Goal: Task Accomplishment & Management: Use online tool/utility

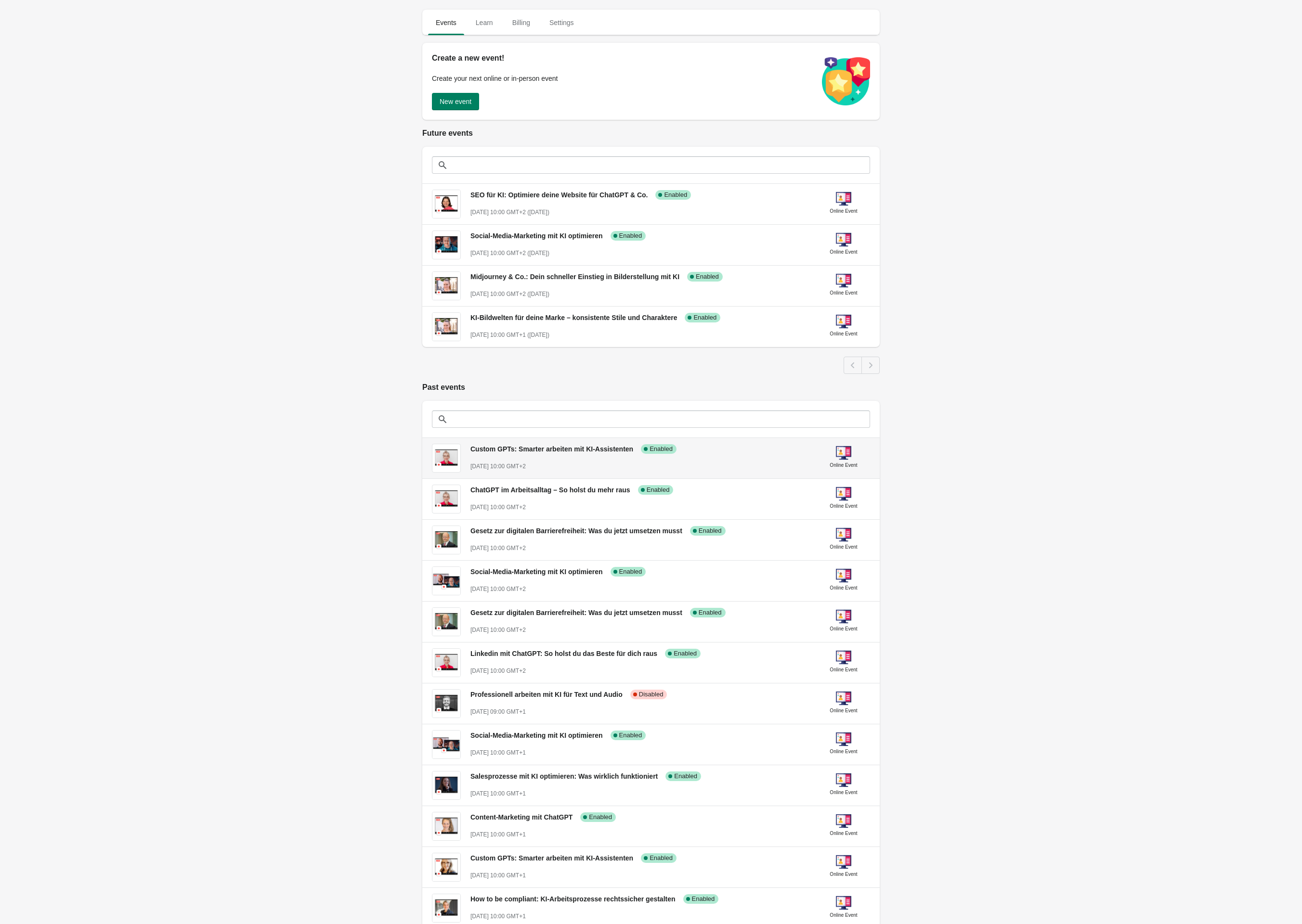
click at [545, 453] on span "Custom GPTs: Smarter arbeiten mit KI-Assistenten" at bounding box center [552, 449] width 163 height 8
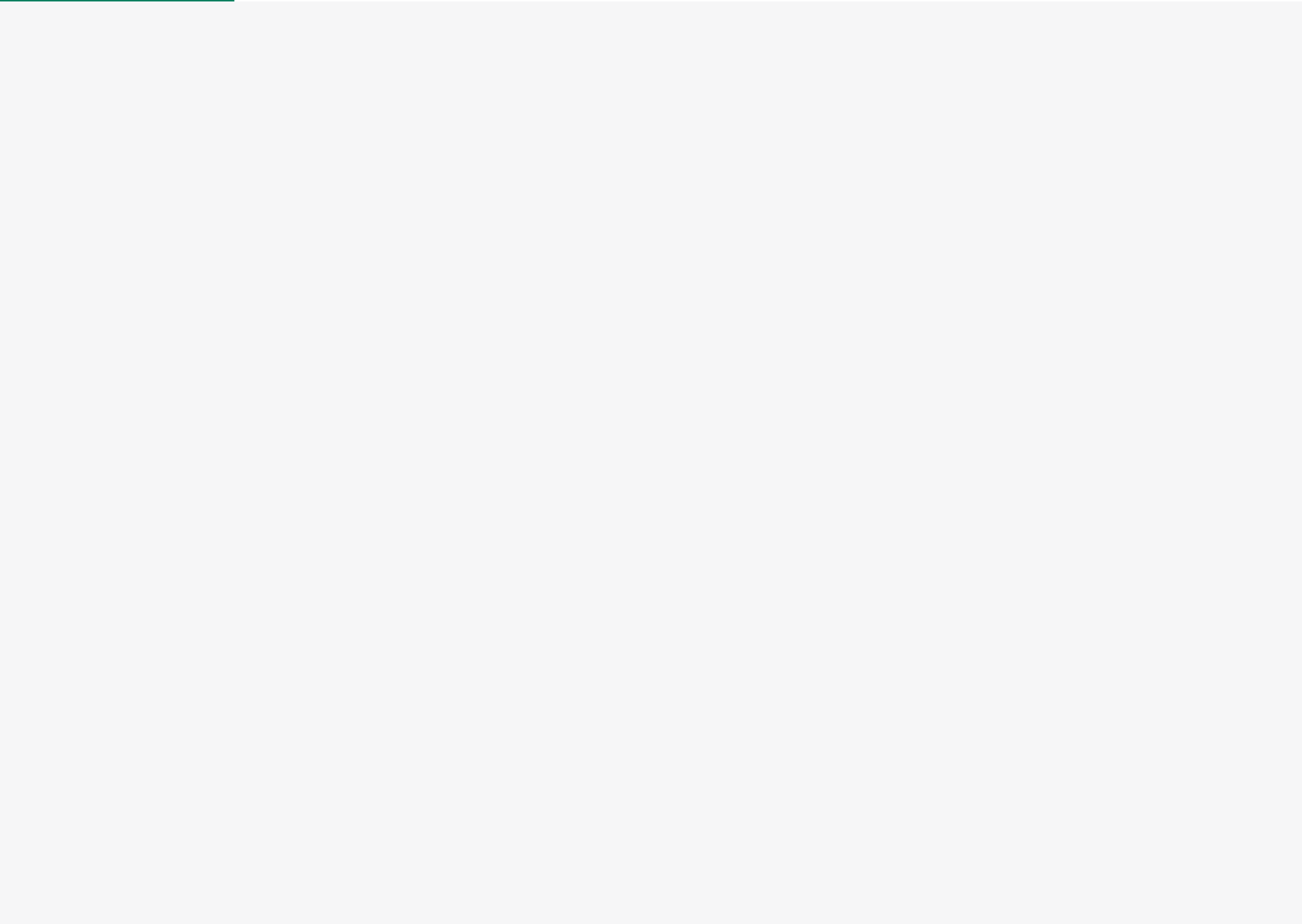
select select "US"
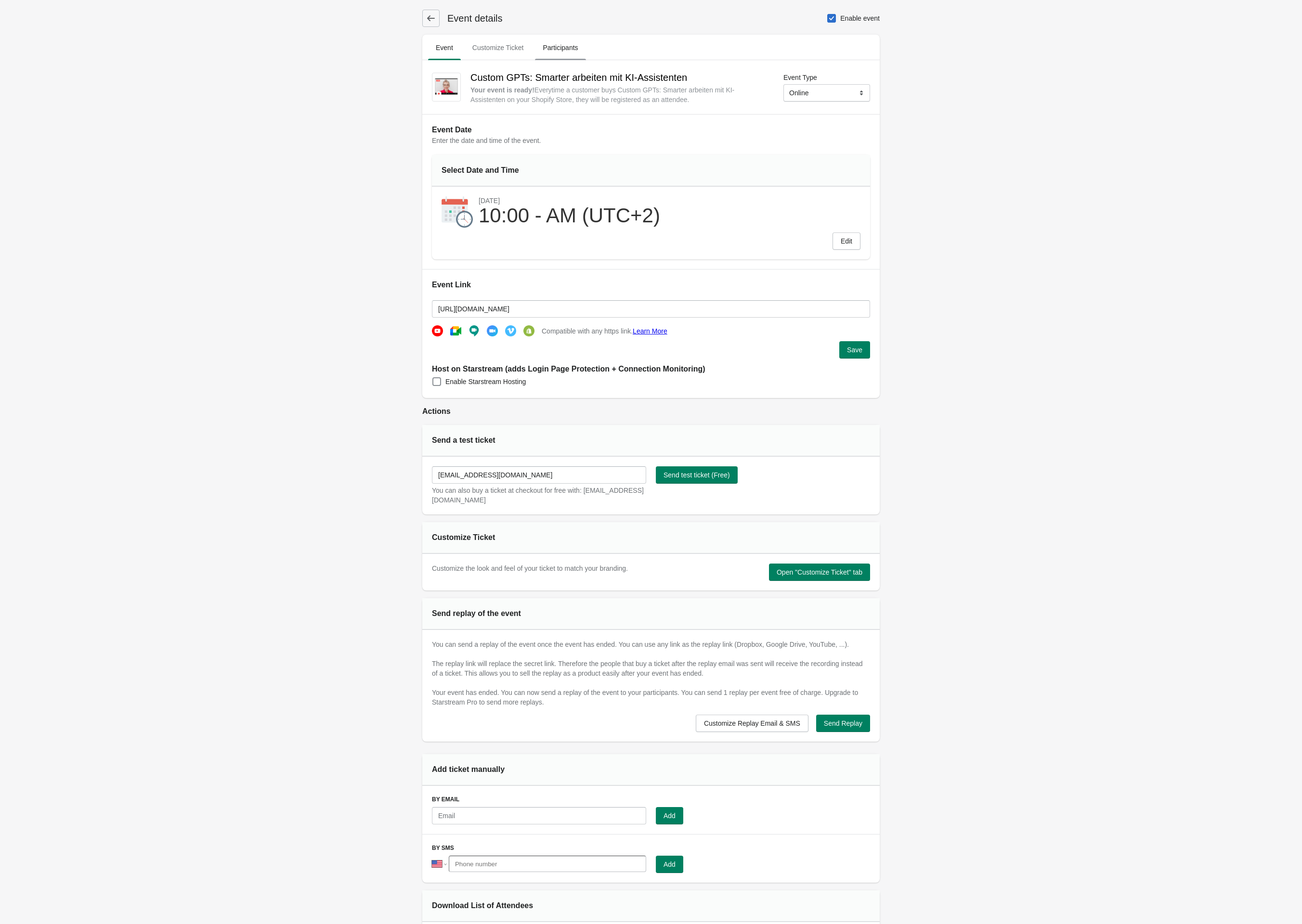
click at [571, 55] on span "Participants" at bounding box center [560, 48] width 50 height 18
select select "US"
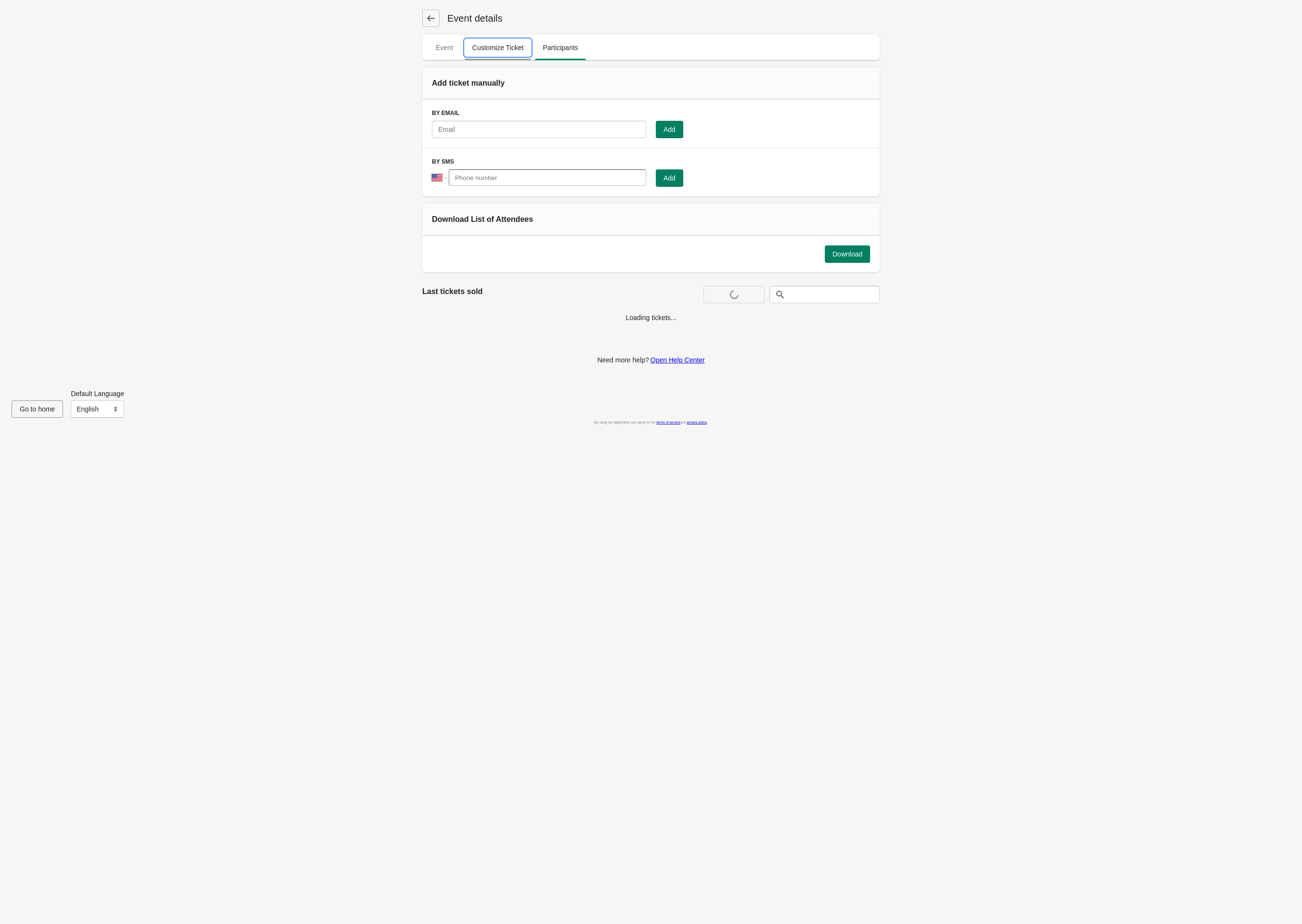
click at [514, 45] on span "Customize Ticket" at bounding box center [498, 48] width 67 height 18
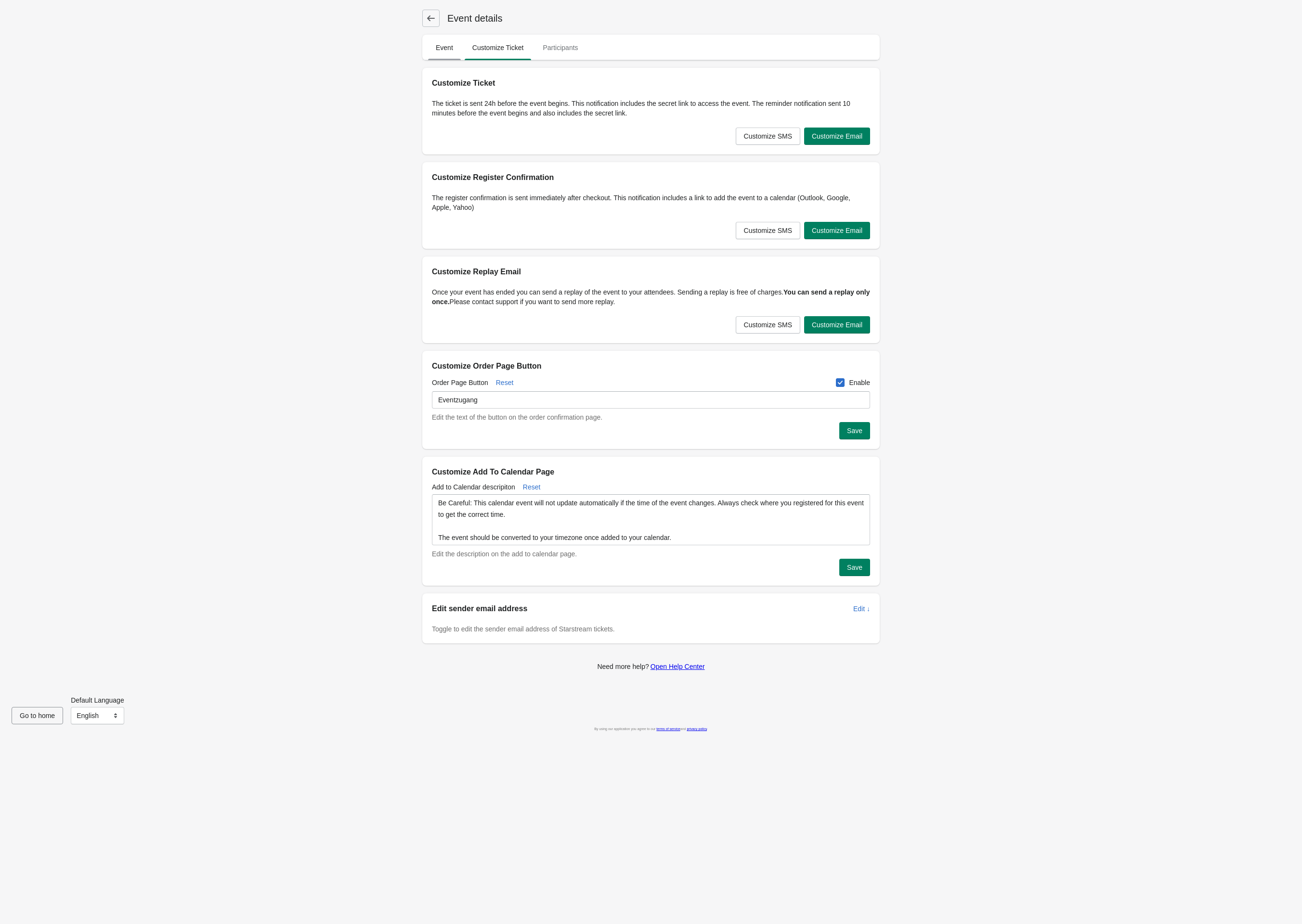
click at [453, 47] on span "Event" at bounding box center [444, 48] width 33 height 18
select select "US"
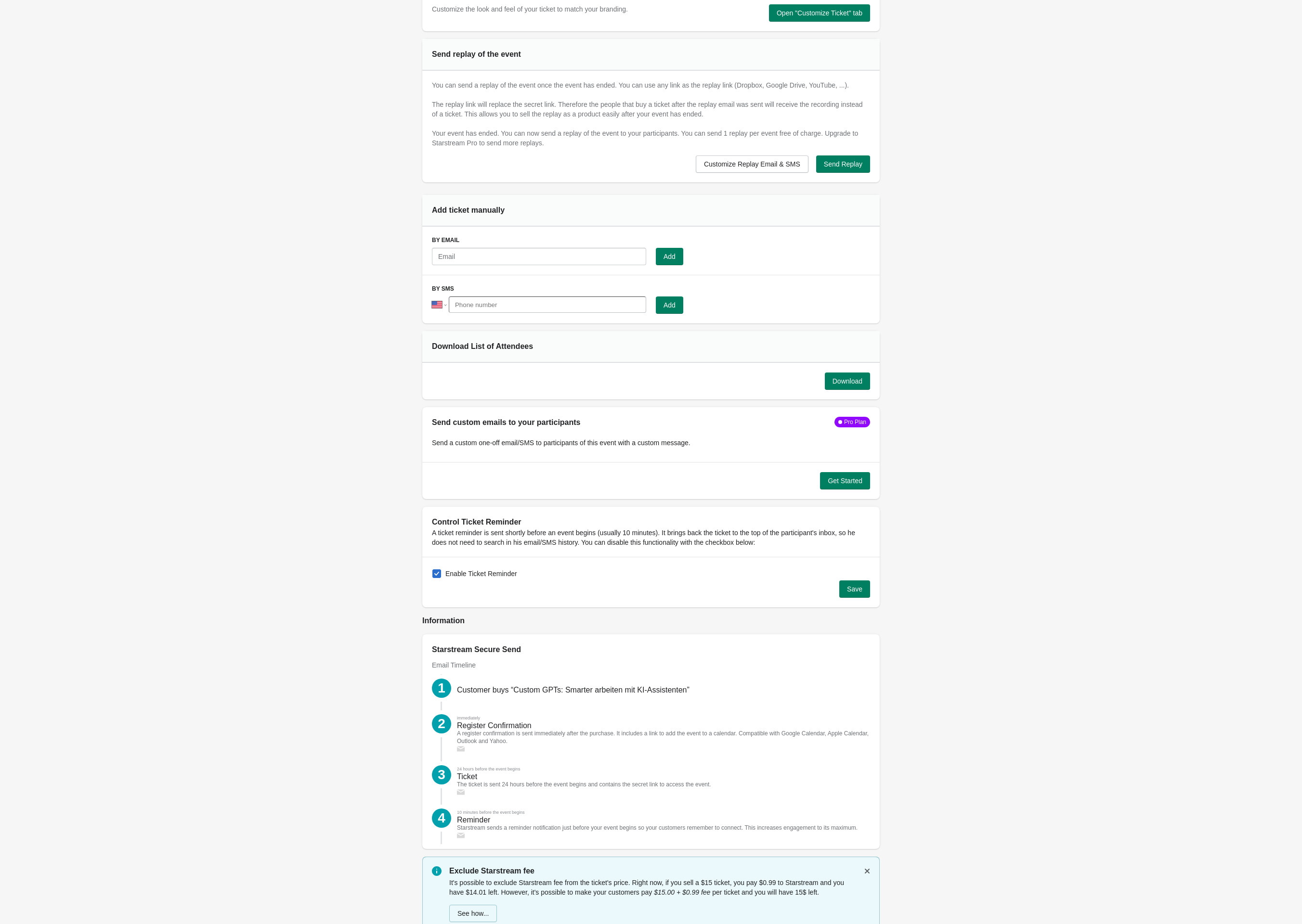
scroll to position [568, 0]
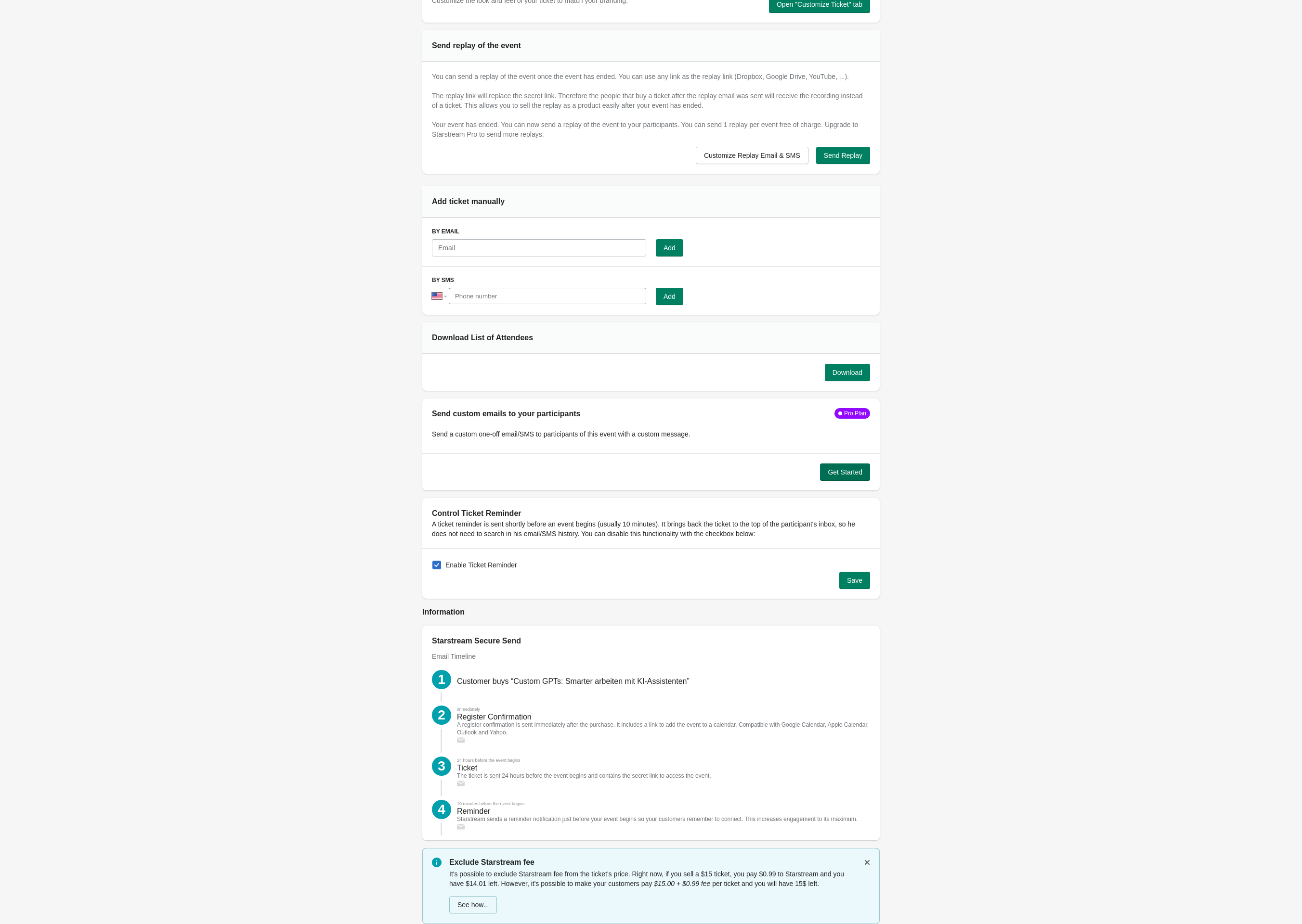
click at [842, 468] on span "Get Started" at bounding box center [844, 472] width 34 height 8
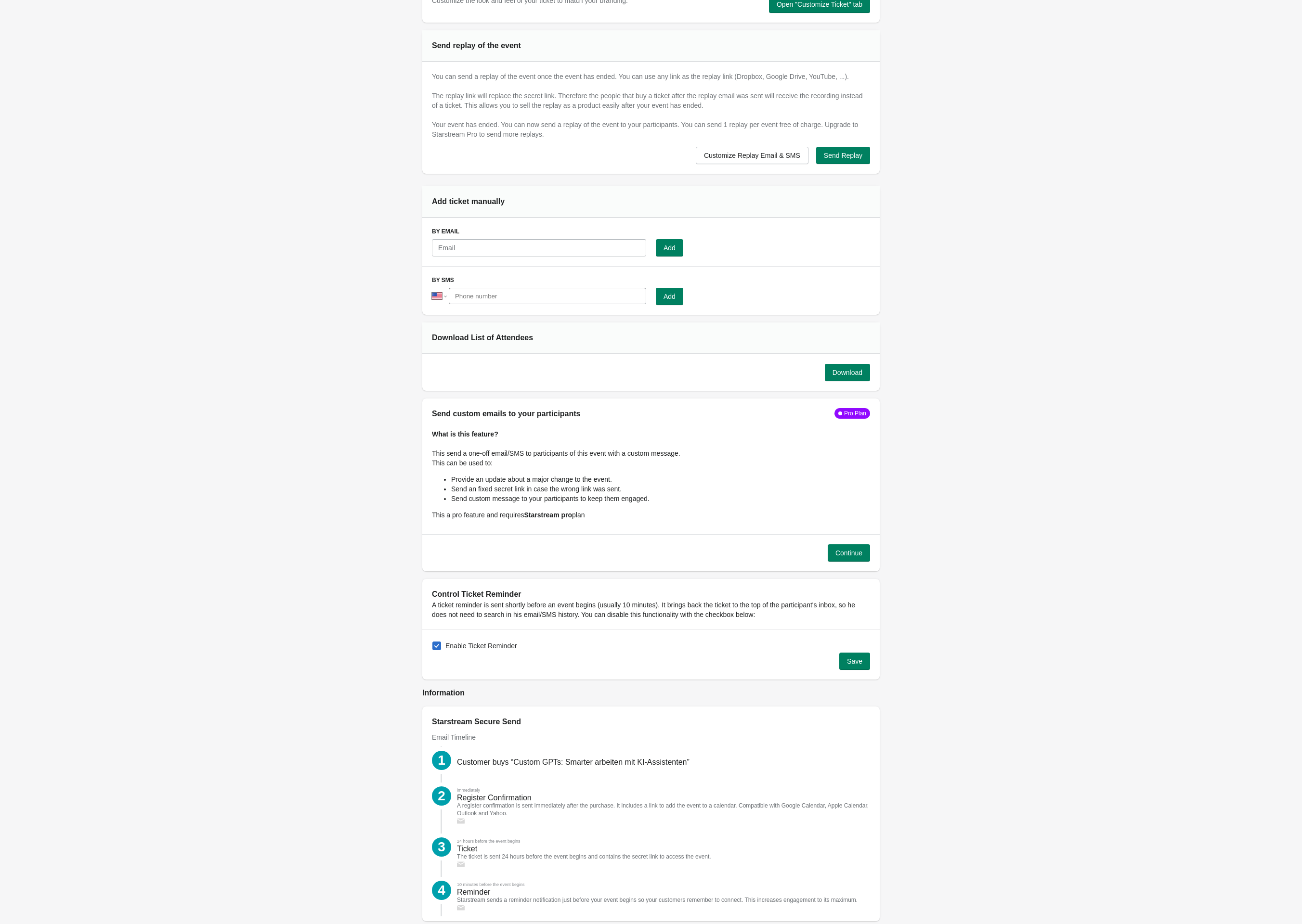
scroll to position [686, 0]
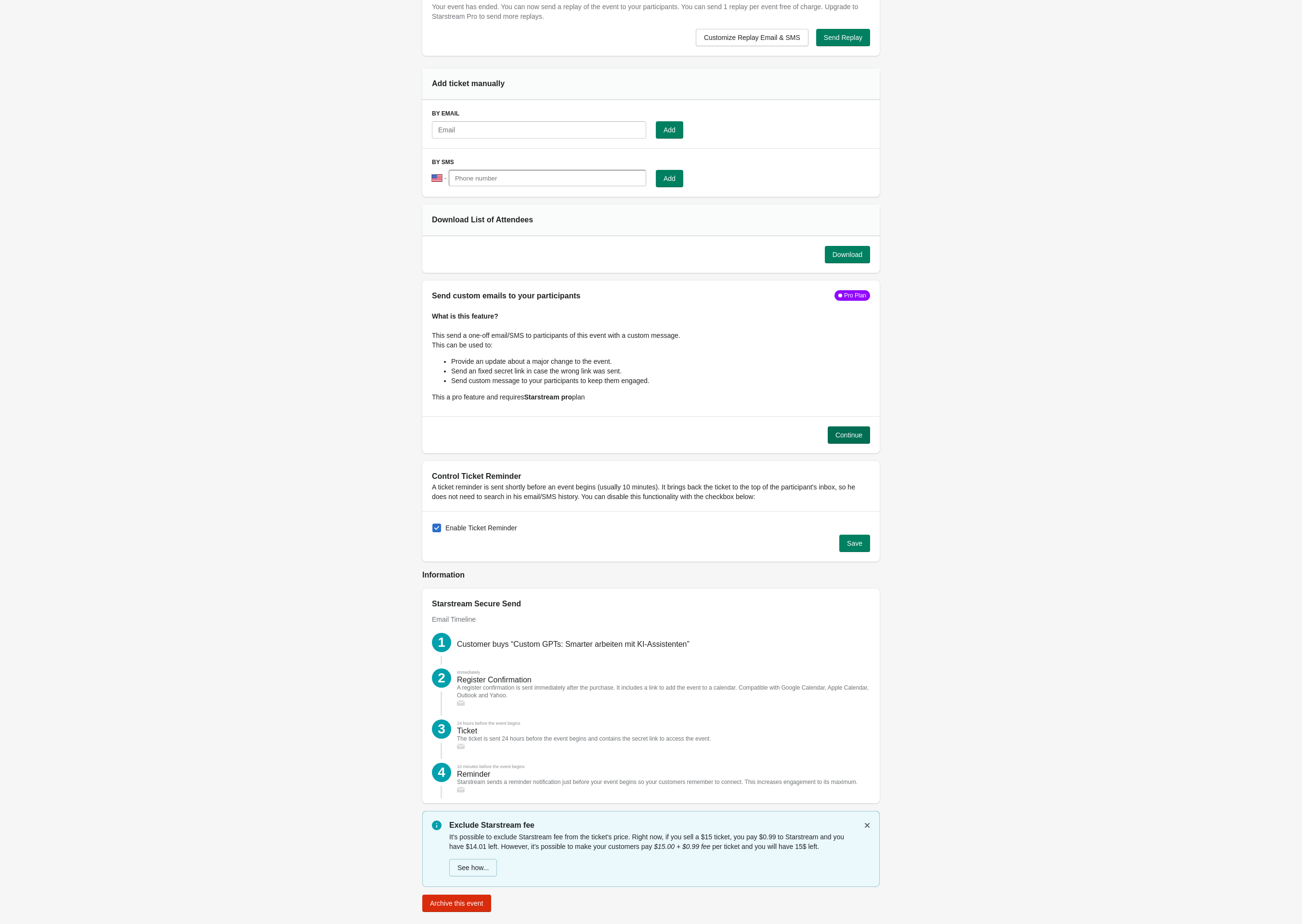
click at [849, 433] on button "Continue" at bounding box center [848, 435] width 42 height 18
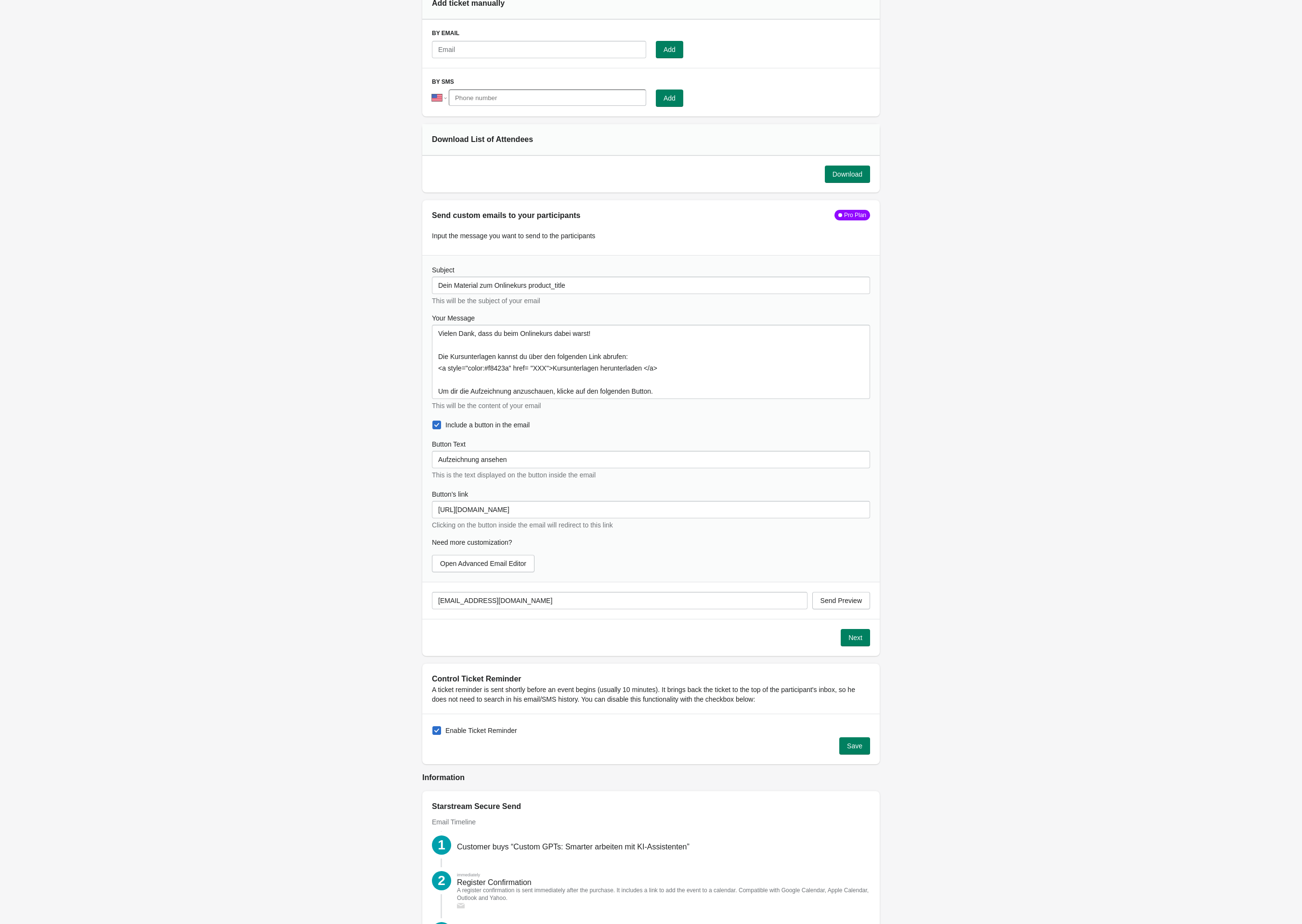
scroll to position [1, 0]
click at [494, 561] on button "Open Advanced Email Editor" at bounding box center [483, 563] width 102 height 18
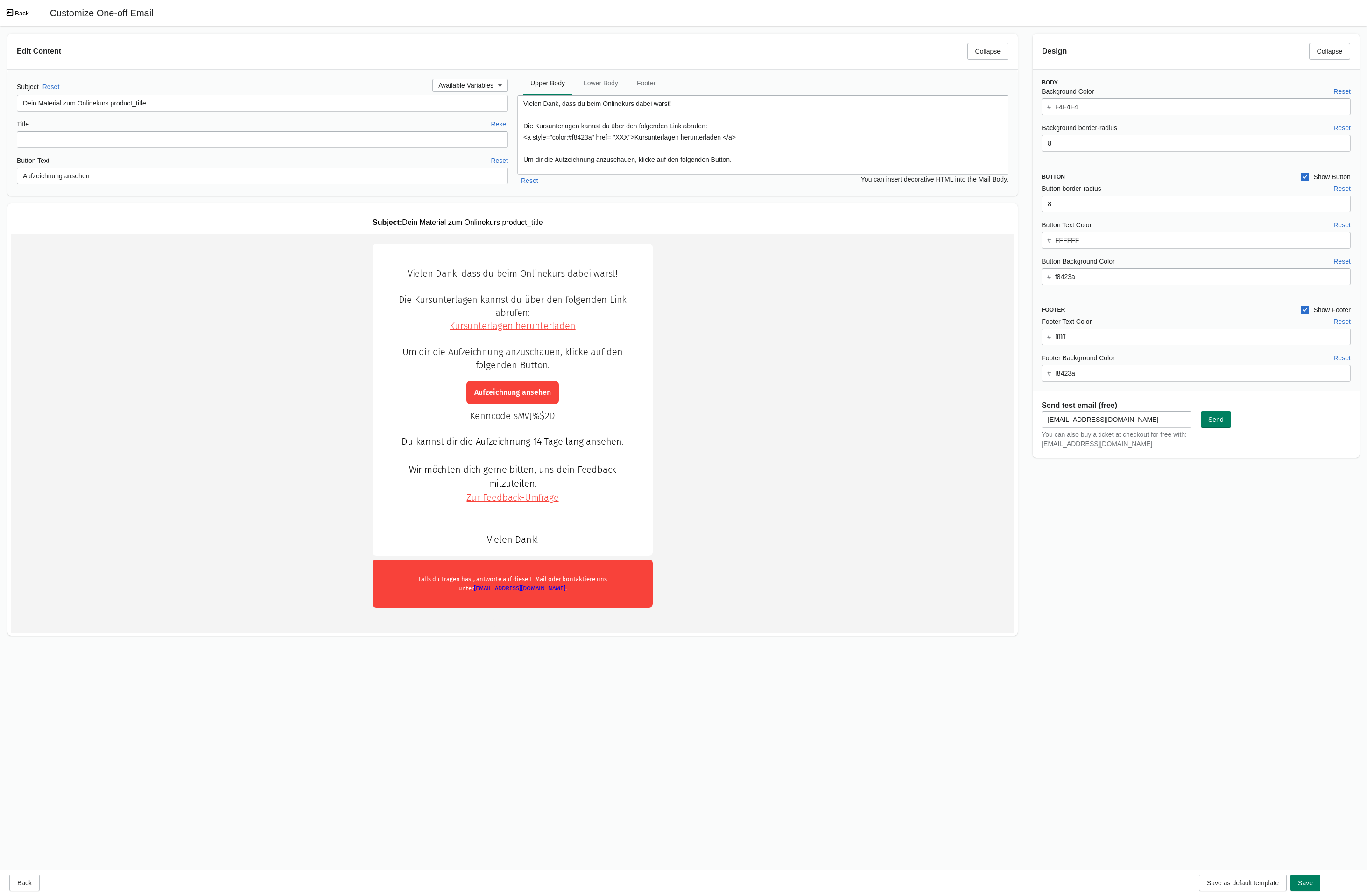
scroll to position [0, 0]
click at [604, 139] on textarea "Vielen Dank, dass du beim Onlinekurs dabei warst! Die Kursunterlagen kannst du …" at bounding box center [763, 135] width 491 height 80
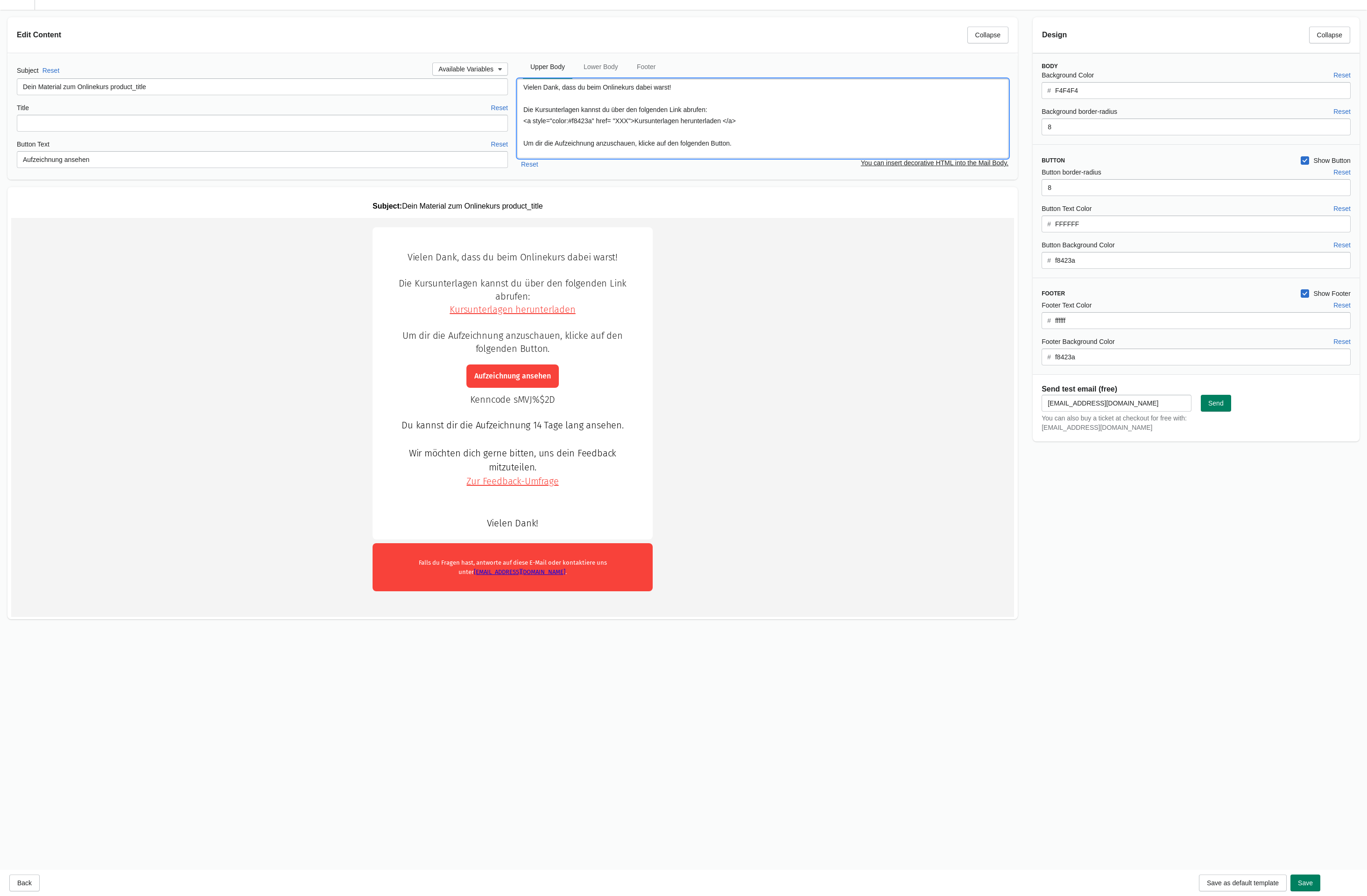
scroll to position [18, 0]
drag, startPoint x: 624, startPoint y: 123, endPoint x: 638, endPoint y: 123, distance: 14.0
click at [638, 123] on textarea "Vielen Dank, dass du beim Onlinekurs dabei warst! Die Kursunterlagen kannst du …" at bounding box center [763, 118] width 491 height 80
paste textarea "[URL][DOMAIN_NAME]"
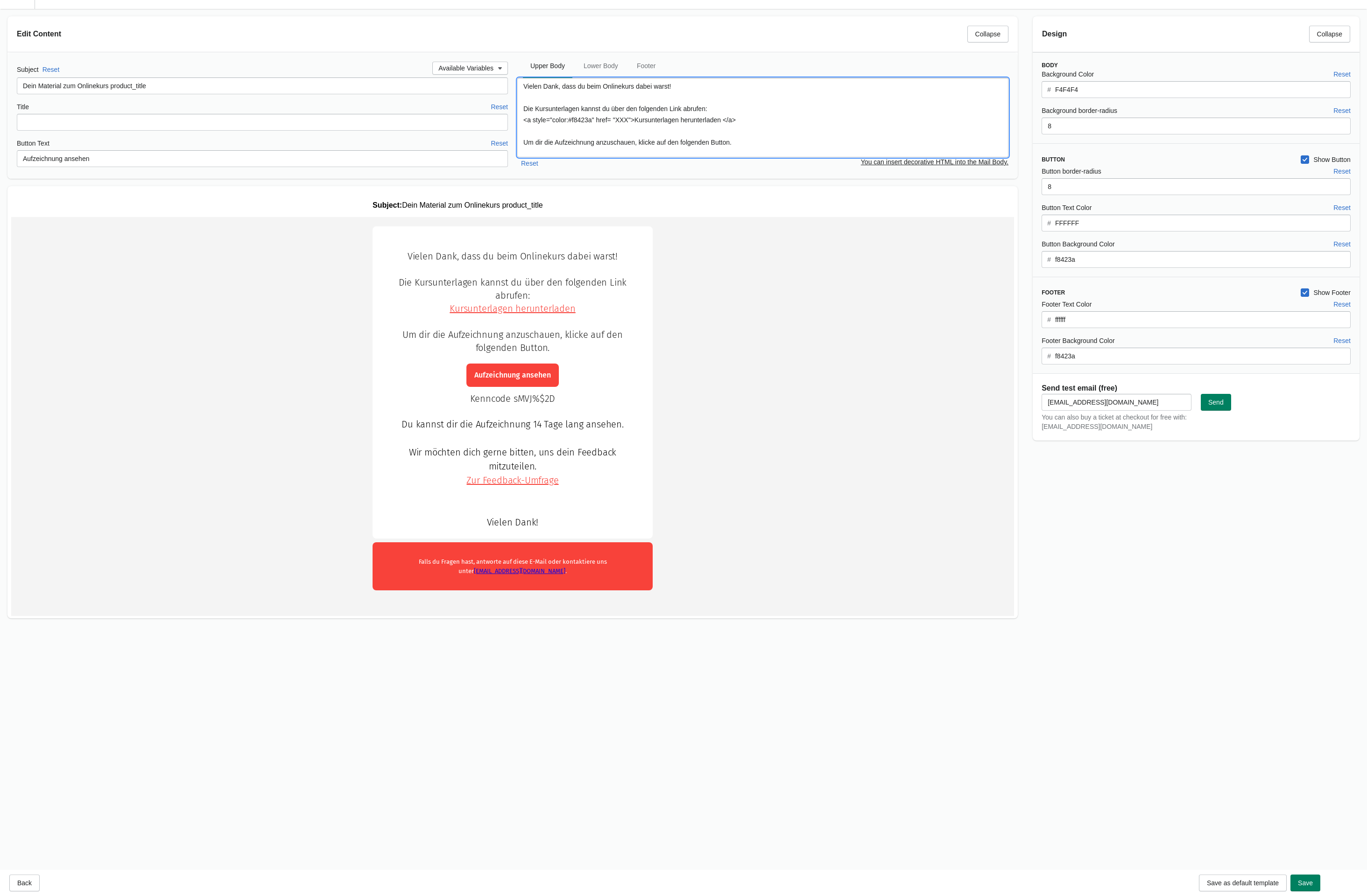
paste textarea "[URL][DOMAIN_NAME]"
type textarea "Vielen Dank, dass du beim Onlinekurs dabei warst! Die Kursunterlagen kannst du …"
click at [833, 323] on td "Vielen Dank, dass du beim Onlinekurs dabei warst!" at bounding box center [513, 415] width 1003 height 396
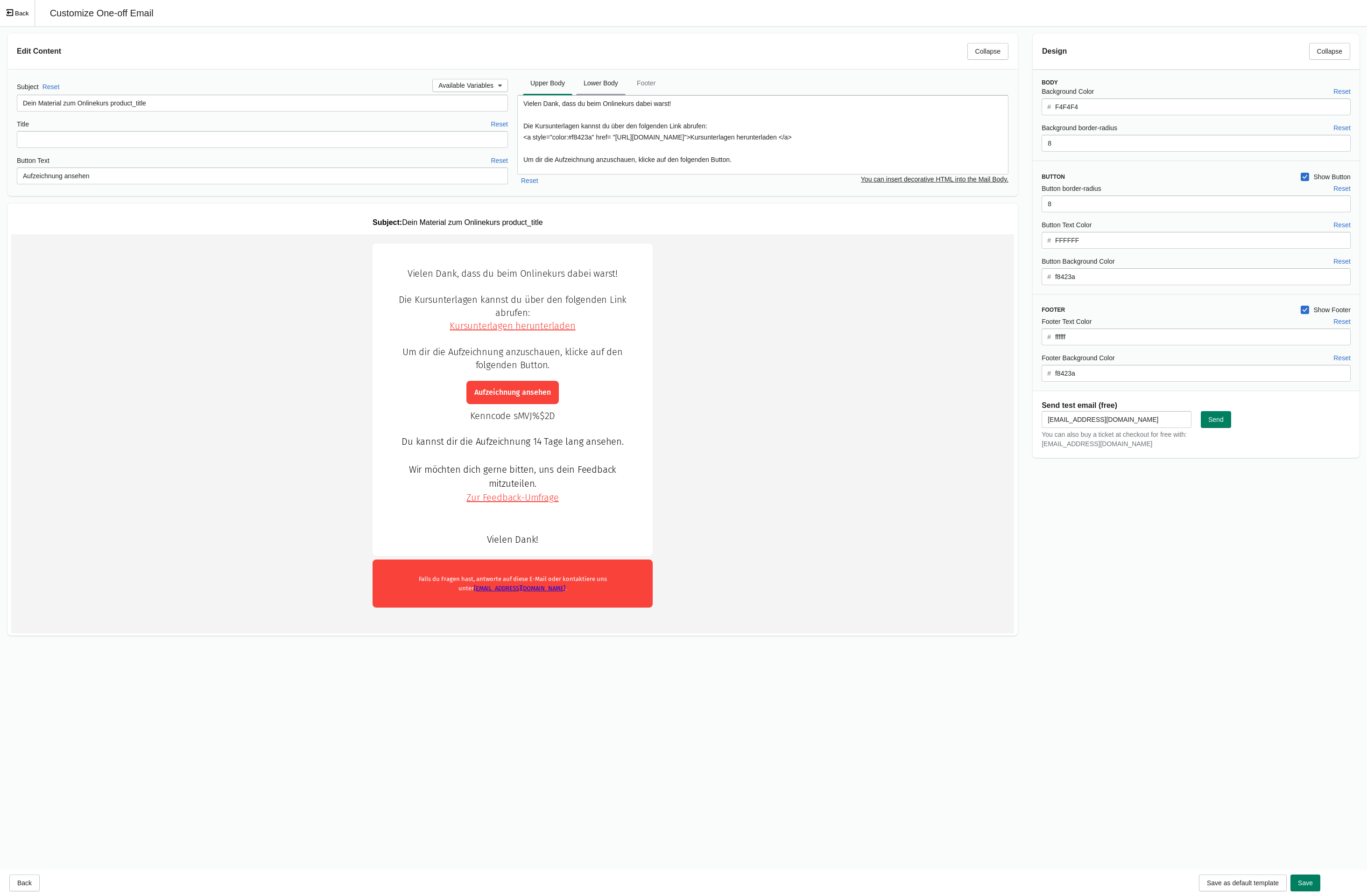
click at [598, 86] on span "Lower Body" at bounding box center [601, 83] width 49 height 17
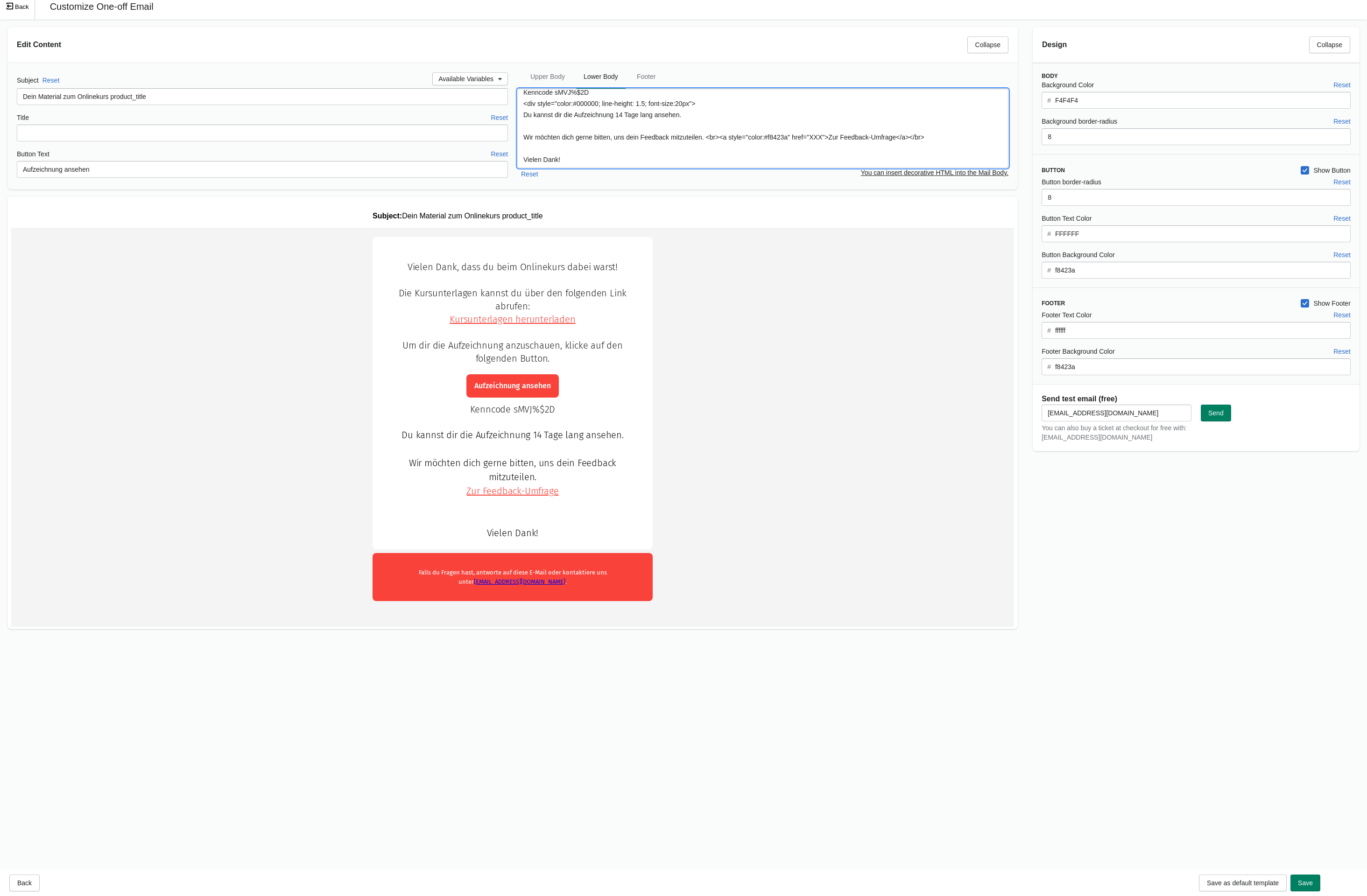
click at [835, 135] on textarea "Kenncode sMVJ%$2D <div style="color:#000000; line-height: 1.5; font-size:20px">…" at bounding box center [763, 128] width 491 height 80
paste textarea "[URL][DOMAIN_NAME]"
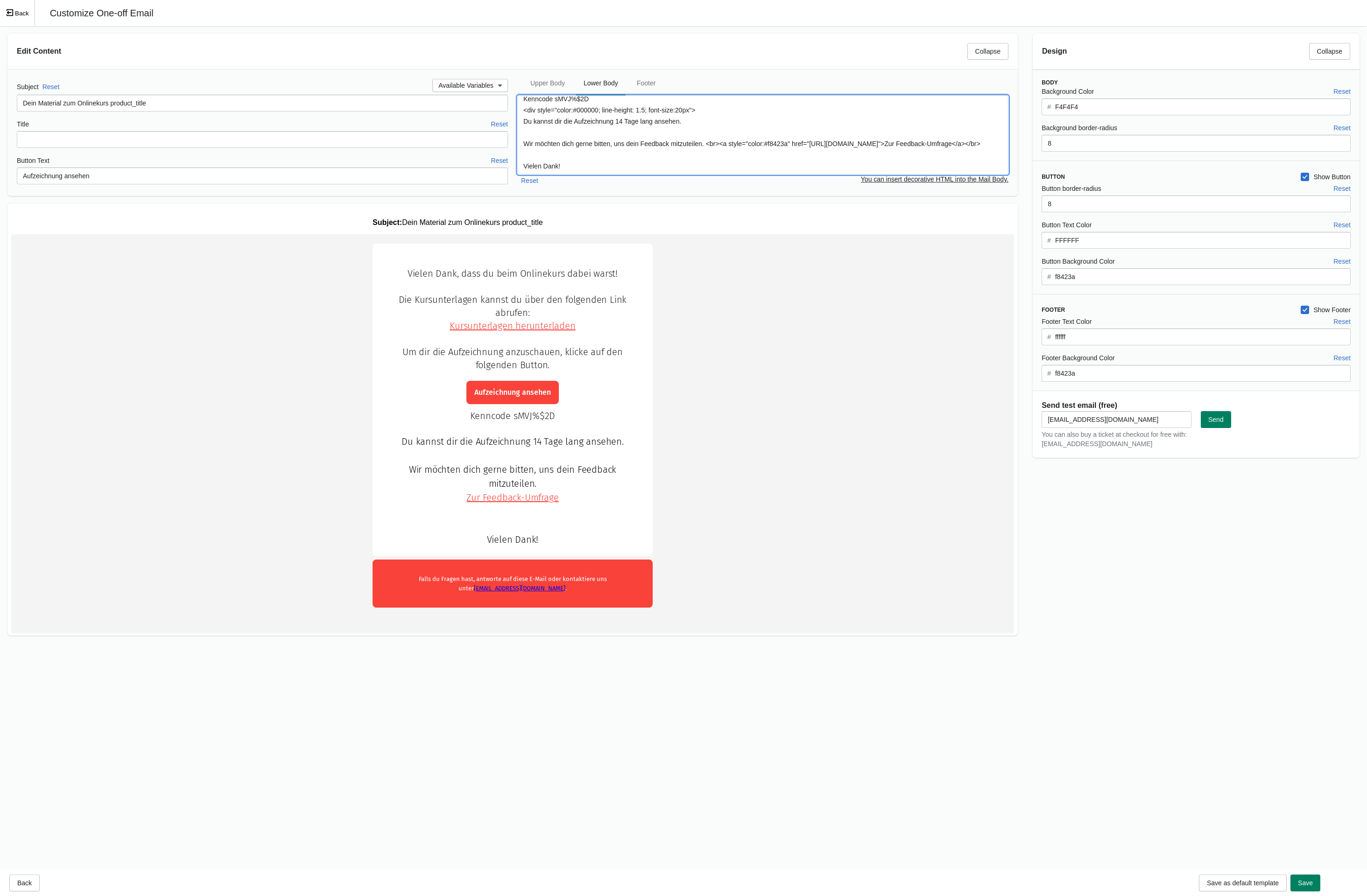
type textarea "Kenncode sMVJ%$2D <div style="color:#000000; line-height: 1.5; font-size:20px">…"
click at [814, 350] on td "Vielen Dank, dass du beim Onlinekurs dabei warst!" at bounding box center [513, 432] width 1003 height 396
click at [1170, 646] on span "Save" at bounding box center [1305, 883] width 15 height 7
type textarea "Vielen Dank, dass du beim Onlinekurs dabei warst! Die Kursunterlagen kannst du …"
click at [323, 41] on div "Edit Content Collapse" at bounding box center [509, 48] width 999 height 24
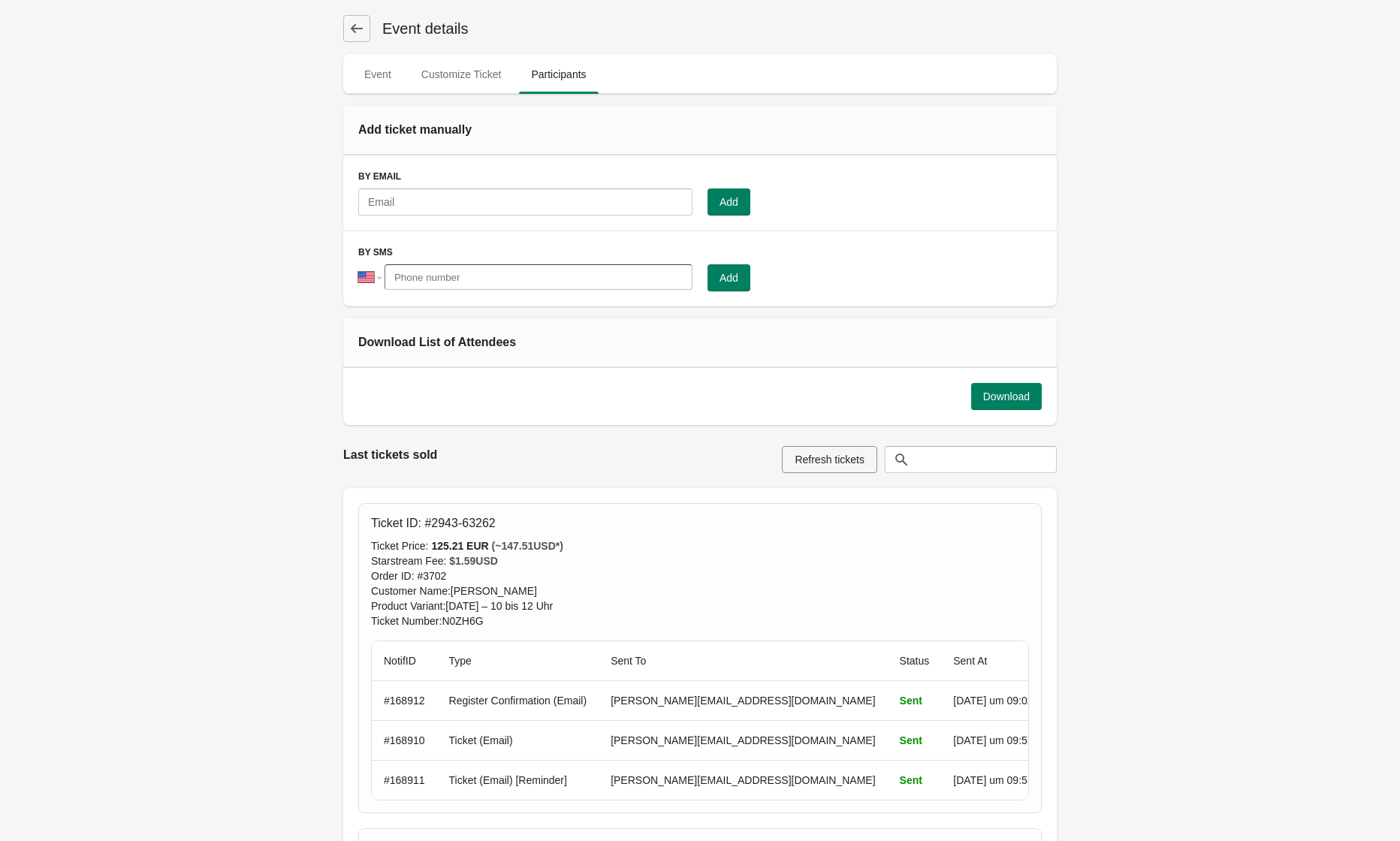
select select "US"
